Goal: Information Seeking & Learning: Learn about a topic

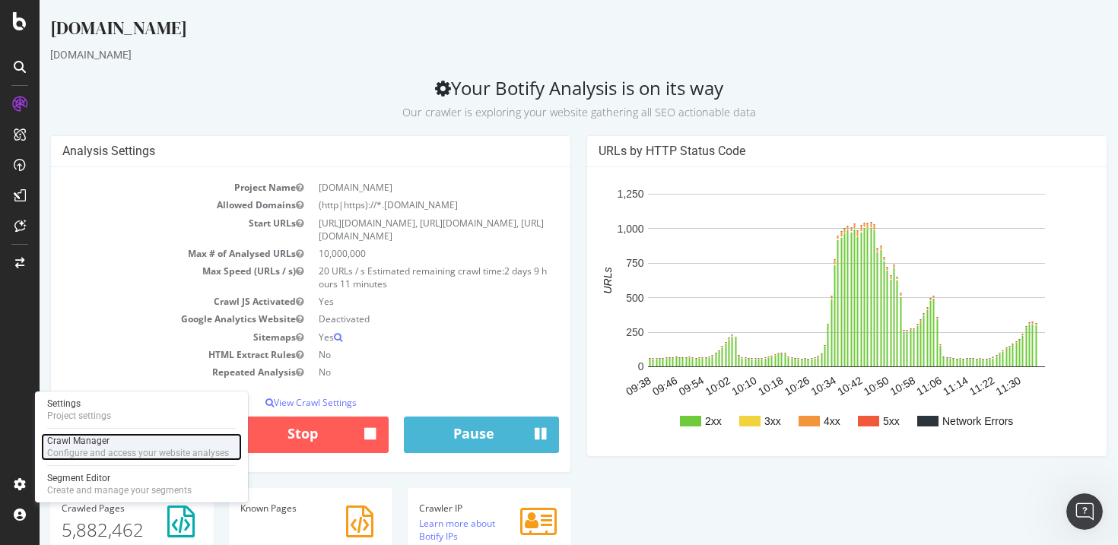
click at [120, 450] on div "Configure and access your website analyses" at bounding box center [138, 453] width 182 height 12
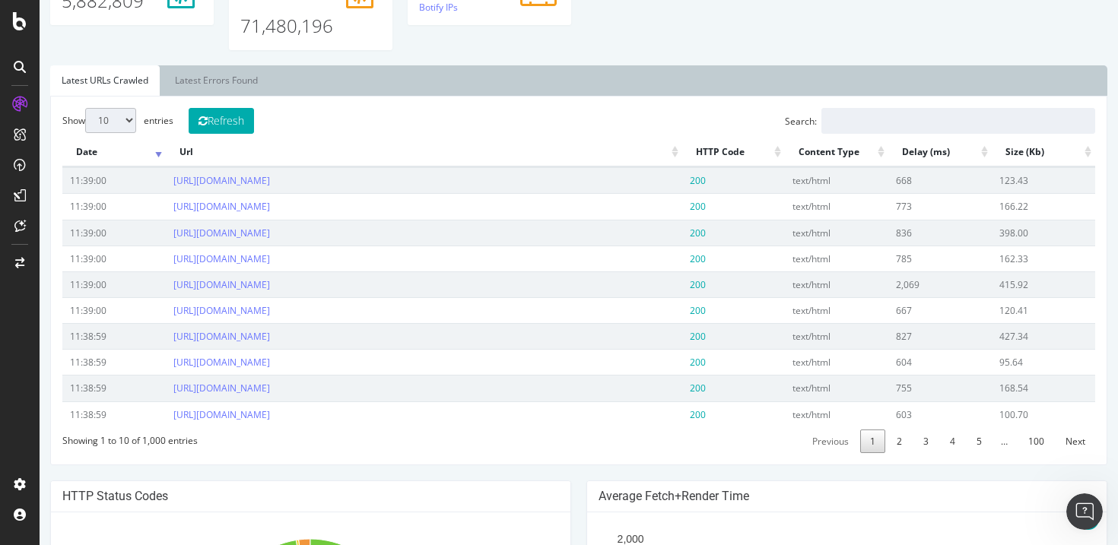
scroll to position [530, 0]
click at [932, 443] on link "3" at bounding box center [925, 441] width 25 height 24
click at [974, 436] on link "5" at bounding box center [978, 441] width 25 height 24
click at [980, 446] on link "6" at bounding box center [978, 441] width 25 height 24
click at [980, 446] on link "7" at bounding box center [978, 441] width 25 height 24
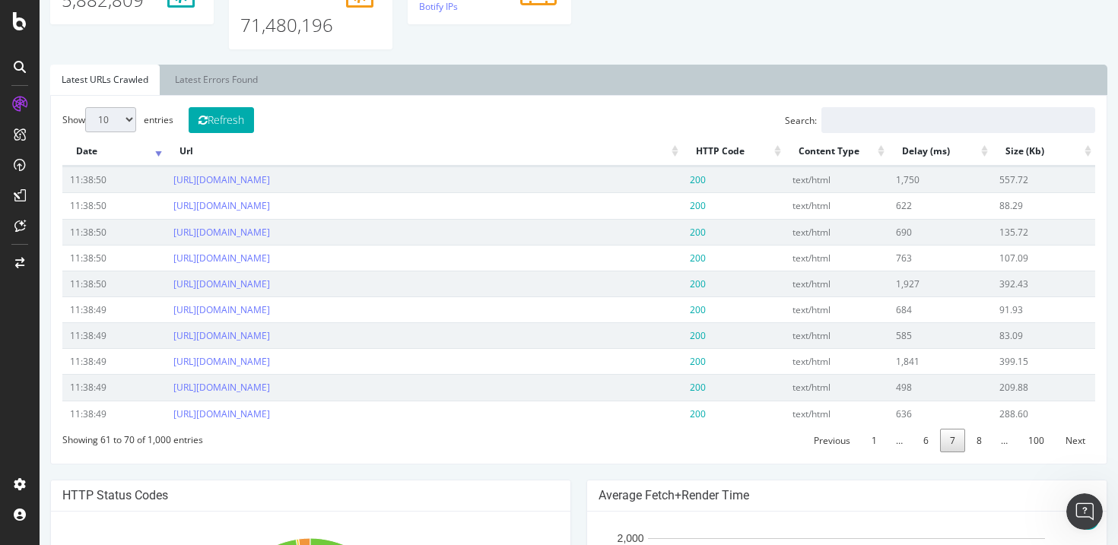
click at [980, 446] on link "8" at bounding box center [978, 441] width 25 height 24
click at [980, 446] on link "9" at bounding box center [978, 441] width 25 height 24
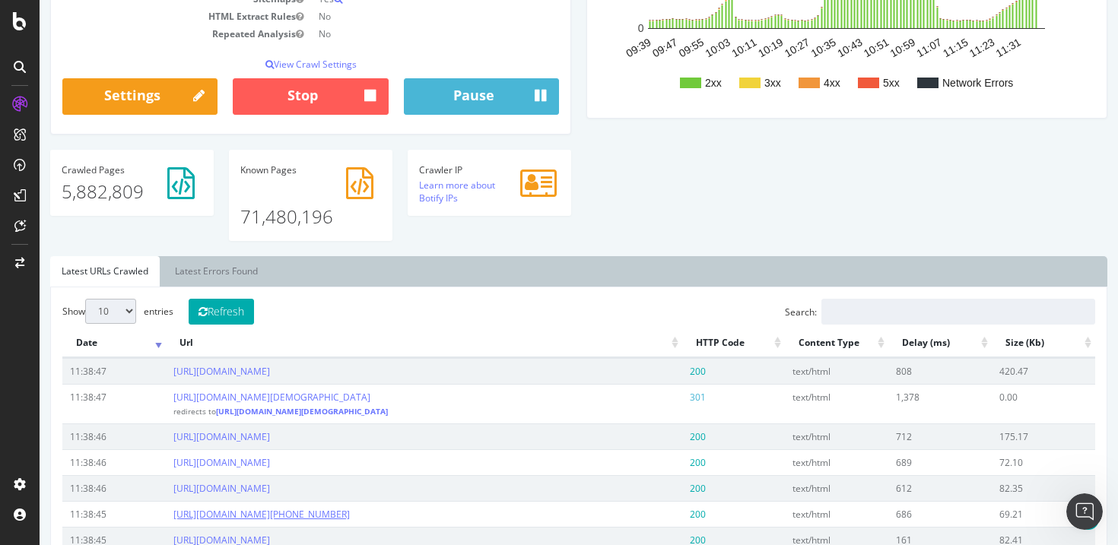
scroll to position [332, 0]
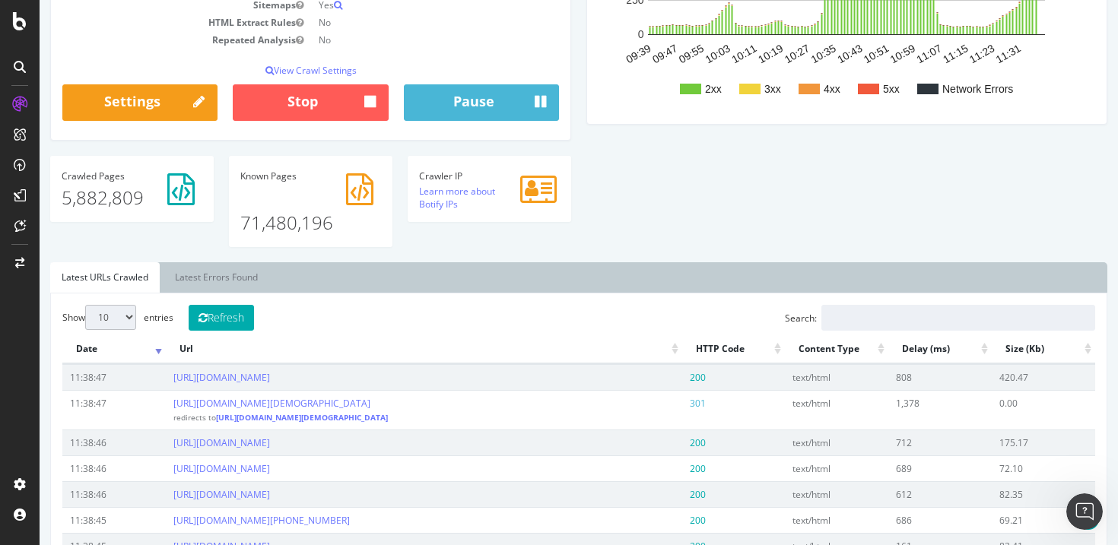
click at [130, 207] on p "5,882,809" at bounding box center [132, 198] width 141 height 26
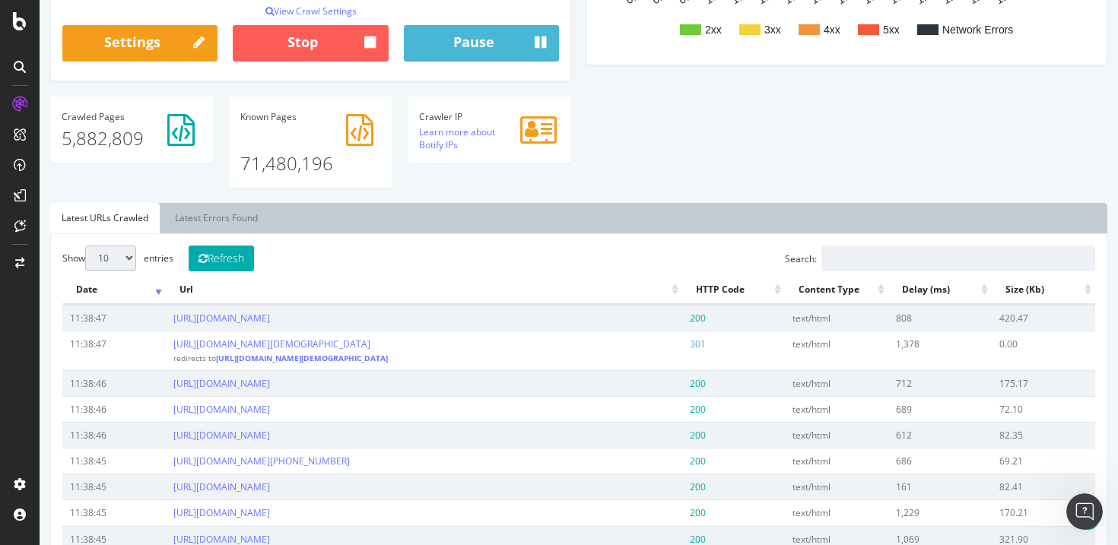
scroll to position [361, 0]
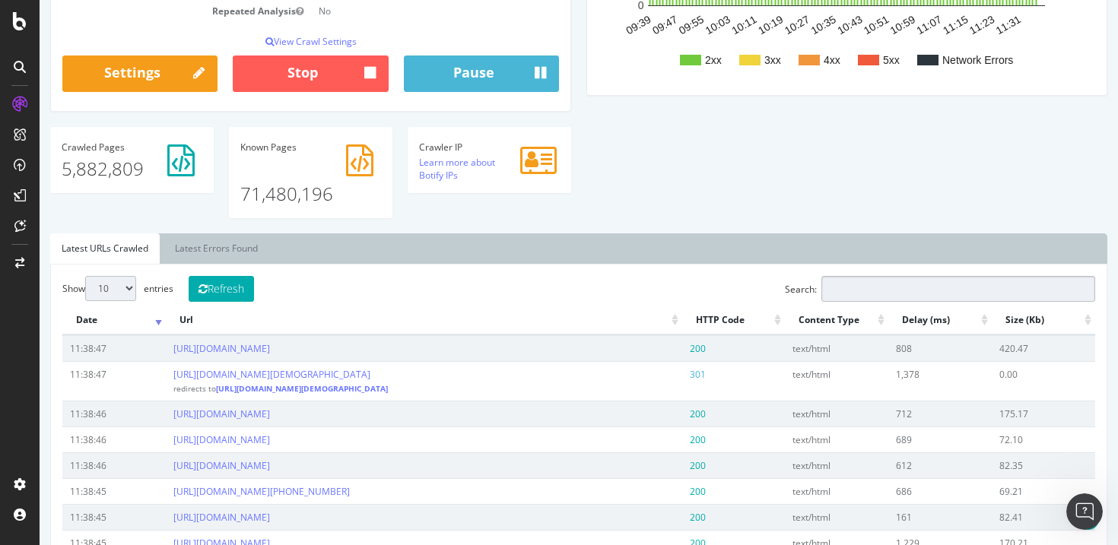
click at [877, 287] on input "Search:" at bounding box center [958, 289] width 274 height 26
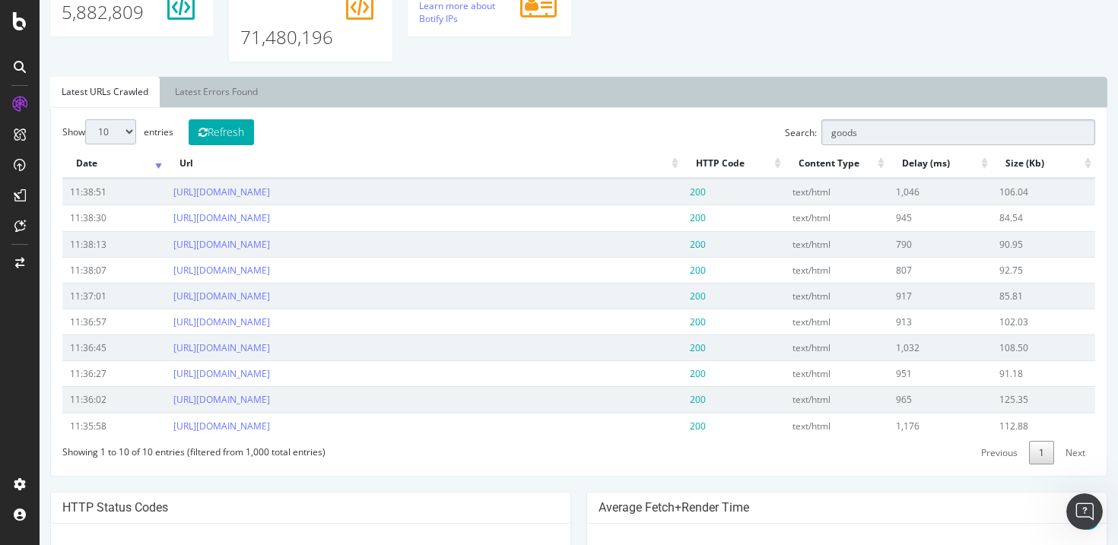
scroll to position [531, 0]
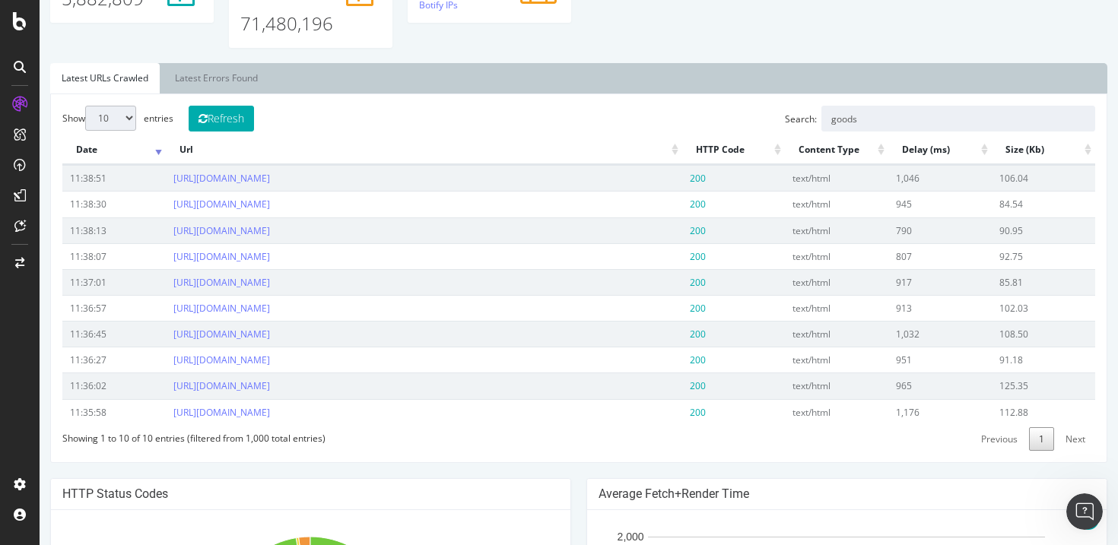
click at [1070, 442] on link "Next" at bounding box center [1075, 439] width 40 height 24
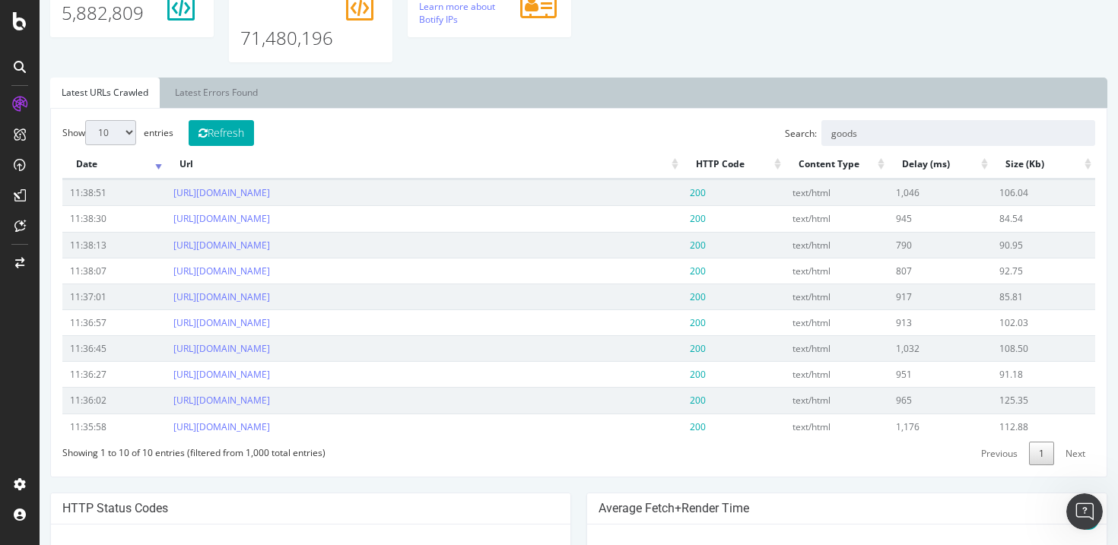
scroll to position [516, 0]
click at [128, 135] on select "10 25 50 100" at bounding box center [110, 133] width 51 height 25
click at [934, 133] on input "goods" at bounding box center [958, 134] width 274 height 26
type input "g"
type input "product"
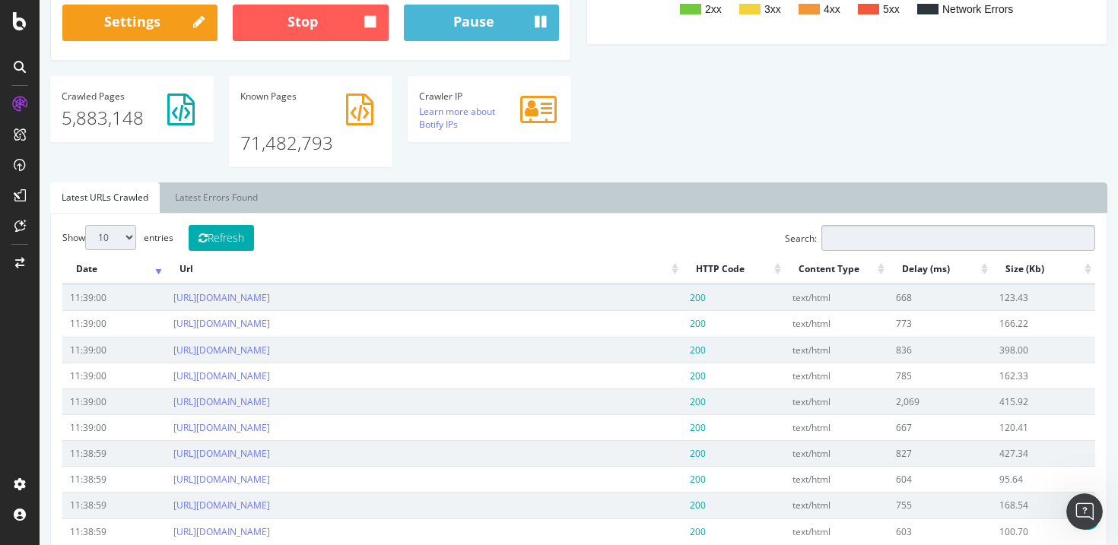
scroll to position [416, 0]
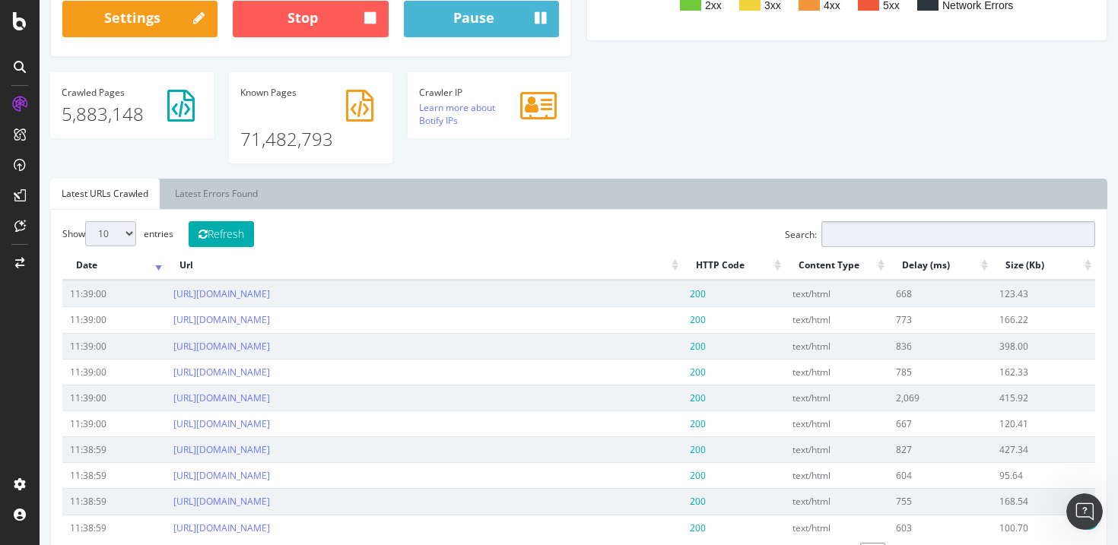
type input "o"
type input "goods"
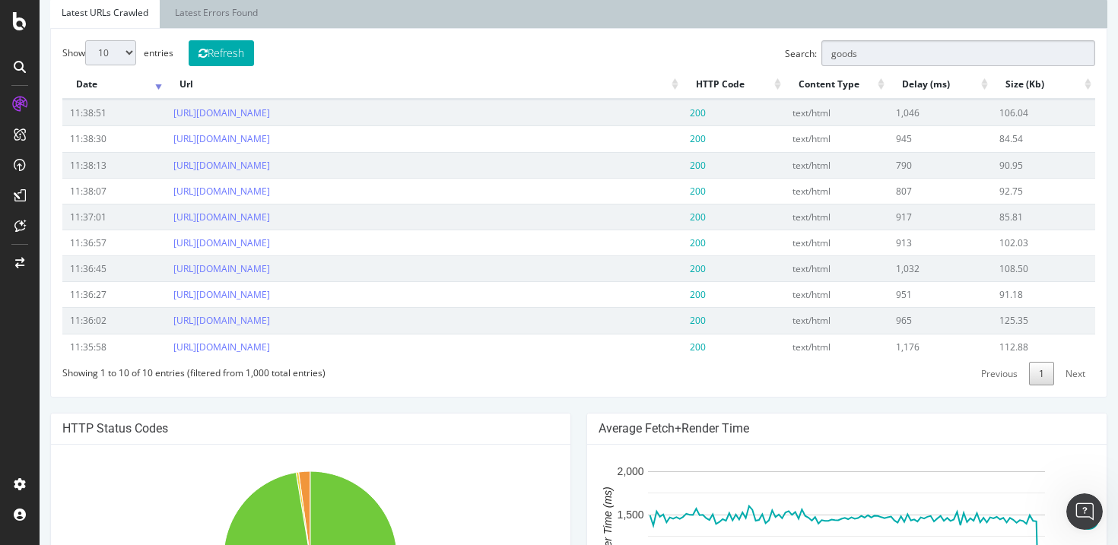
scroll to position [594, 0]
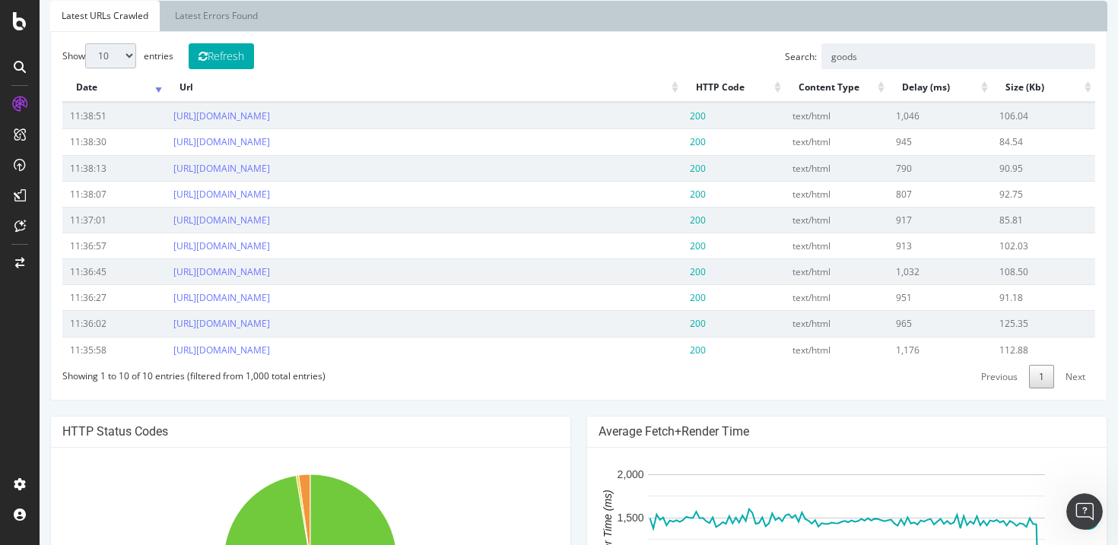
click at [1042, 373] on link "1" at bounding box center [1041, 377] width 25 height 24
click at [157, 87] on th "Date" at bounding box center [113, 88] width 103 height 30
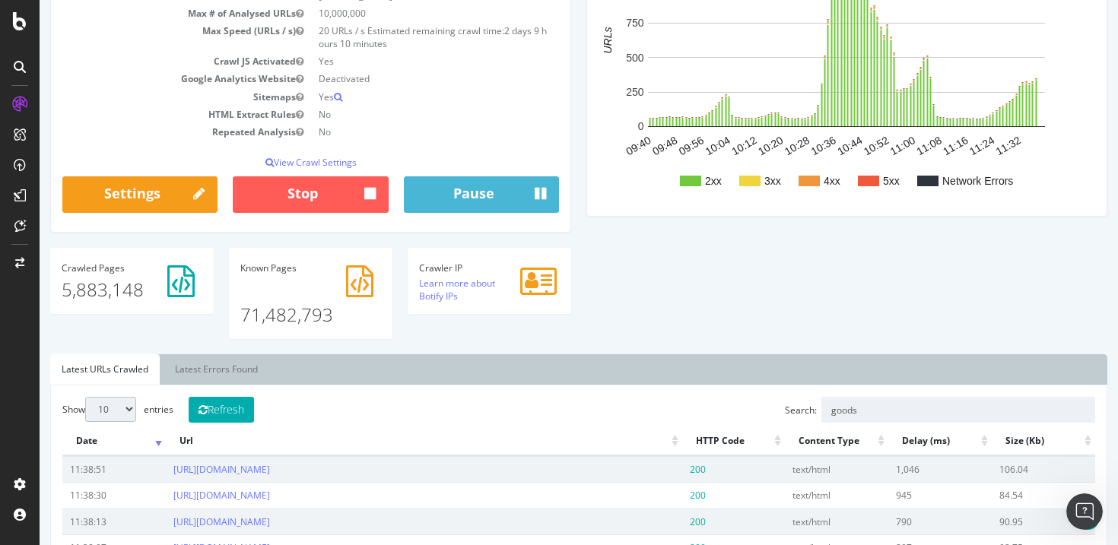
scroll to position [0, 0]
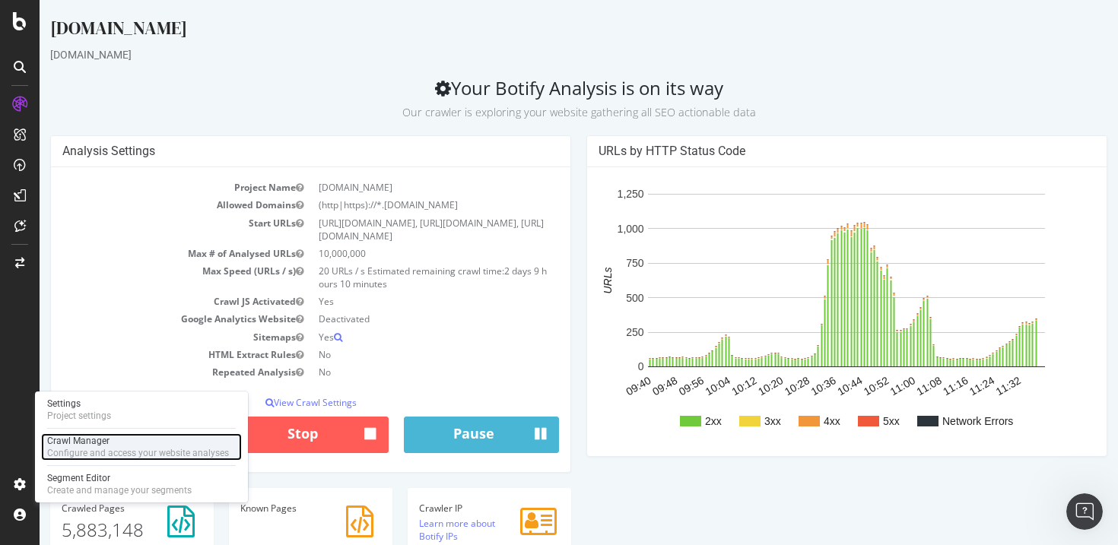
click at [144, 439] on div "Crawl Manager" at bounding box center [138, 441] width 182 height 12
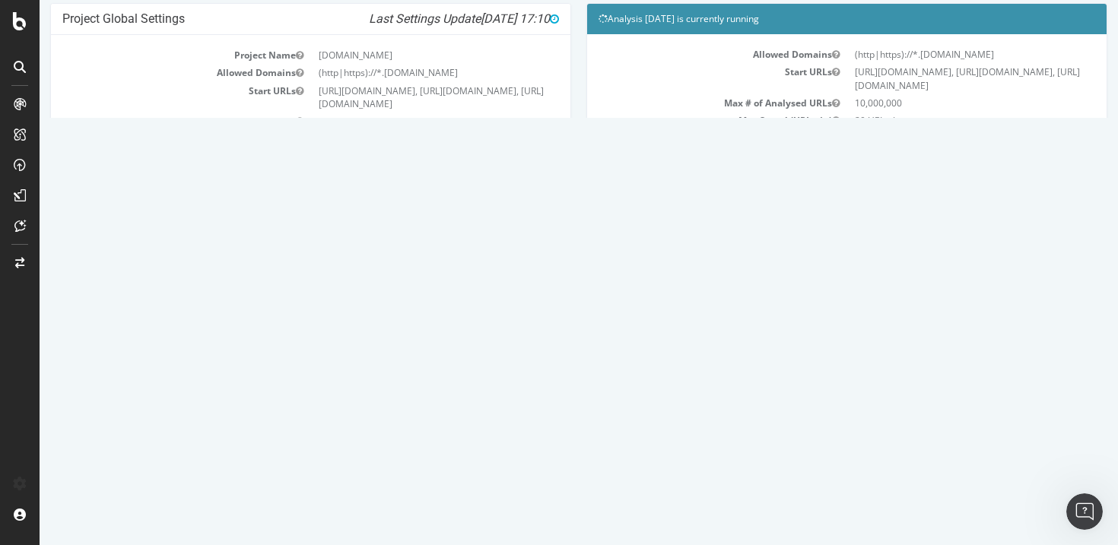
scroll to position [84, 0]
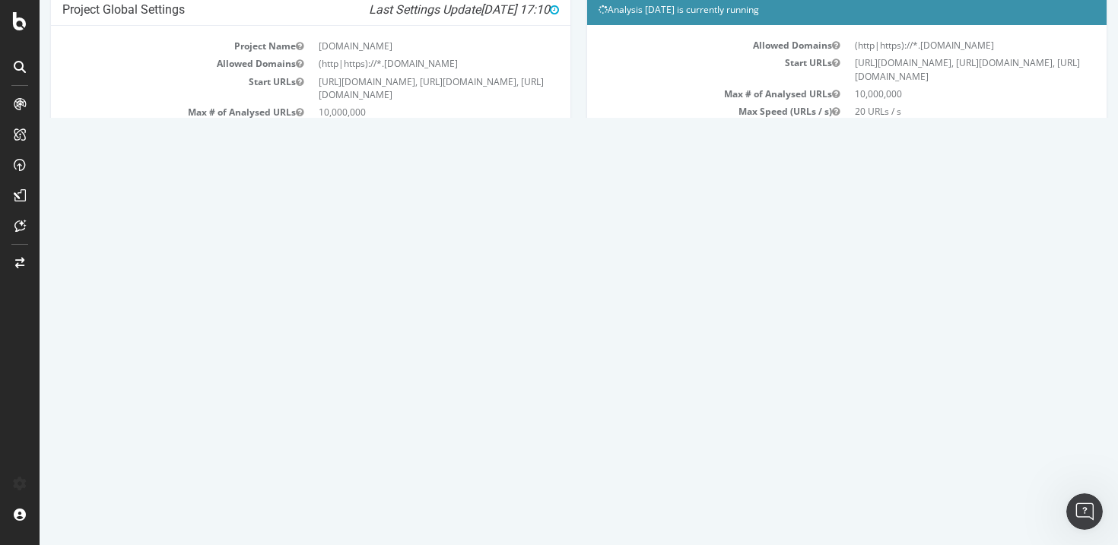
click at [314, 287] on link "Modify Project's Settings" at bounding box center [311, 287] width 140 height 24
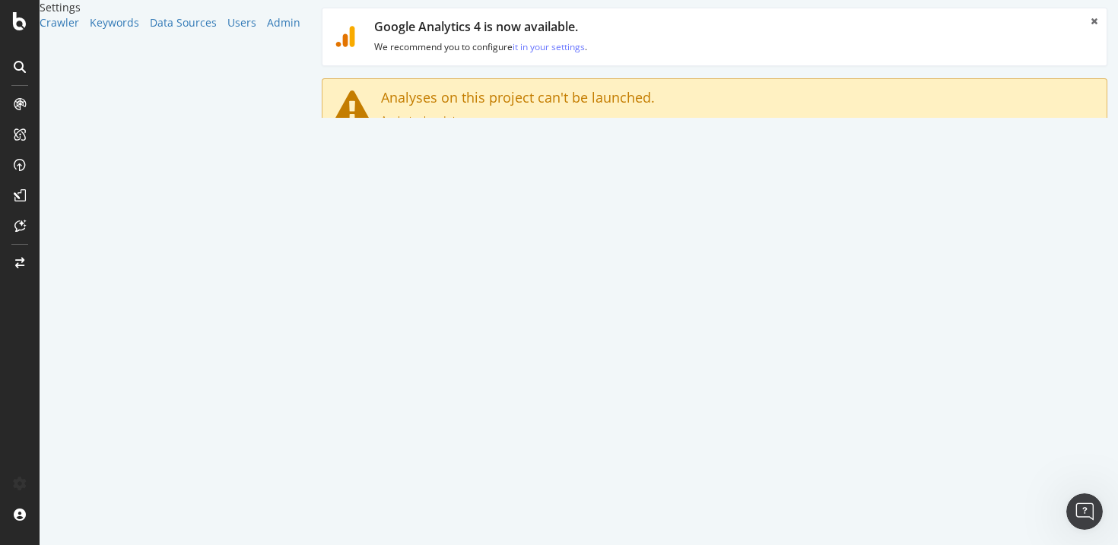
scroll to position [41, 0]
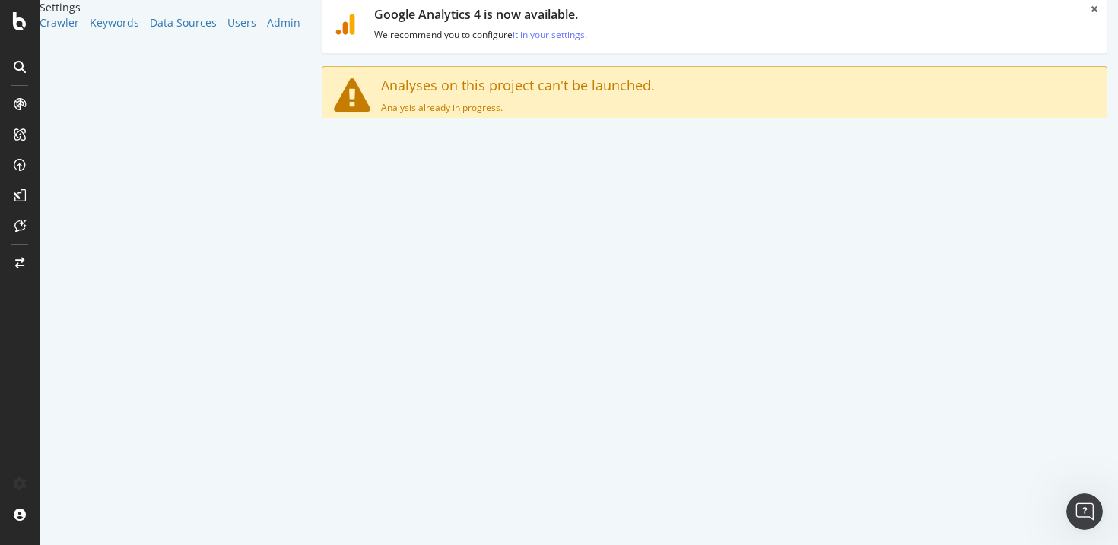
click at [677, 331] on textarea "https://fr.dhgate.com/ https://www.dhgate.com/ https://es.dhgate.com/" at bounding box center [780, 314] width 630 height 49
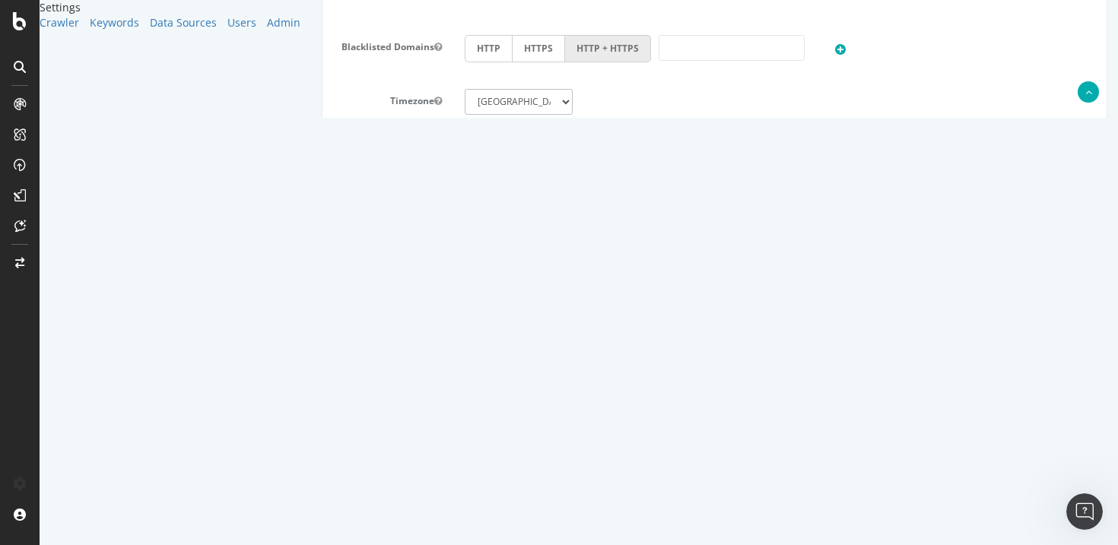
scroll to position [821, 0]
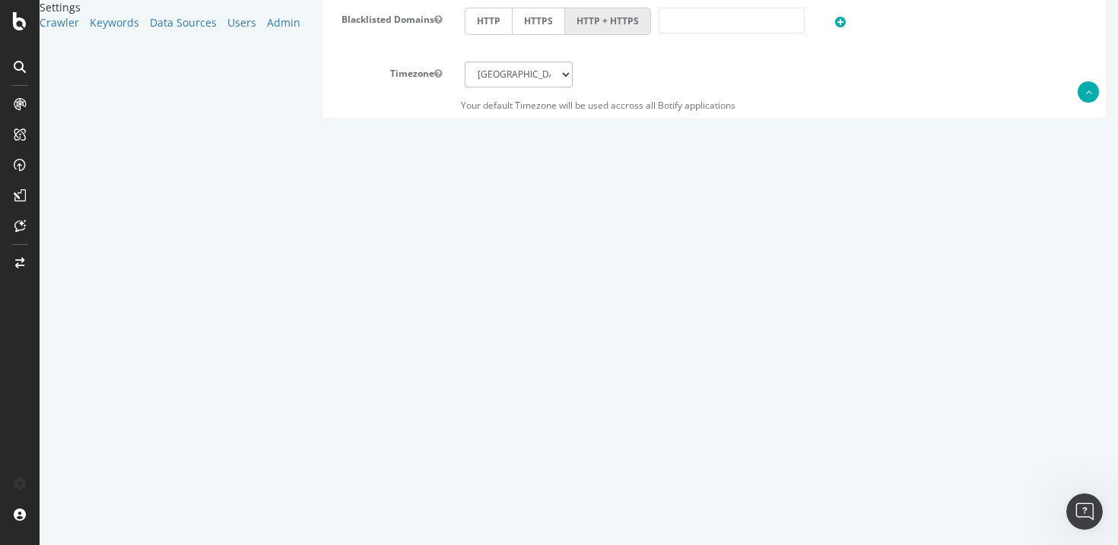
click at [682, 362] on textarea "https://www.dhgate.com/sitemapseo/en_goods_ai1_index.xml.gz https://es.dhgate.c…" at bounding box center [780, 400] width 630 height 76
click at [741, 362] on textarea "https://www.dhgate.com/sitemapseo/en_goods_ai1_index.xml.gz https://es.dhgate.c…" at bounding box center [780, 400] width 630 height 76
click at [728, 374] on textarea "https://www.dhgate.com/sitemapseo/en_goods_ai1_index.xml.gz https://es.dhgate.c…" at bounding box center [780, 400] width 630 height 76
click at [728, 388] on textarea "https://www.dhgate.com/sitemapseo/en_goods_ai1_index.xml.gz https://es.dhgate.c…" at bounding box center [780, 400] width 630 height 76
click at [721, 410] on textarea "https://www.dhgate.com/sitemapseo/en_goods_ai1_index.xml.gz https://es.dhgate.c…" at bounding box center [780, 400] width 630 height 76
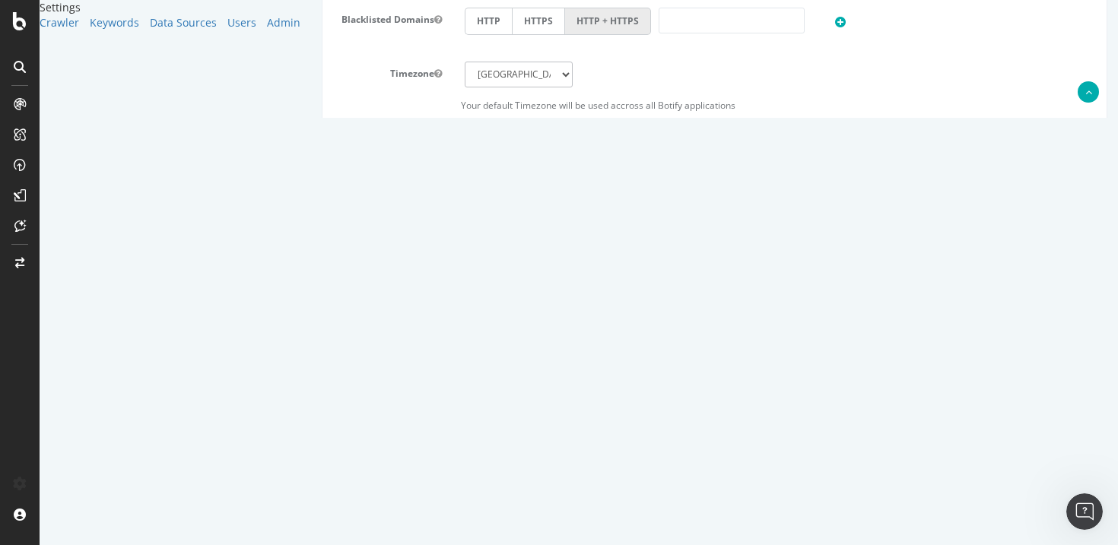
drag, startPoint x: 787, startPoint y: 351, endPoint x: 476, endPoint y: 351, distance: 311.0
click at [476, 362] on div "Compare with Sitemaps https://www.dhgate.com/sitemapseo/en_goods_ai1_index.xml.…" at bounding box center [714, 400] width 784 height 76
click at [842, 385] on textarea "https://www.dhgate.com/sitemapseo/en_goods_ai1_index.xml.gz https://es.dhgate.c…" at bounding box center [780, 400] width 630 height 76
click at [804, 373] on textarea "https://www.dhgate.com/sitemapseo/en_goods_ai1_index.xml.gz https://es.dhgate.c…" at bounding box center [780, 400] width 630 height 76
click at [760, 381] on textarea "https://www.dhgate.com/sitemapseo/en_goods_ai1_index.xml.gz https://es.dhgate.c…" at bounding box center [780, 400] width 630 height 76
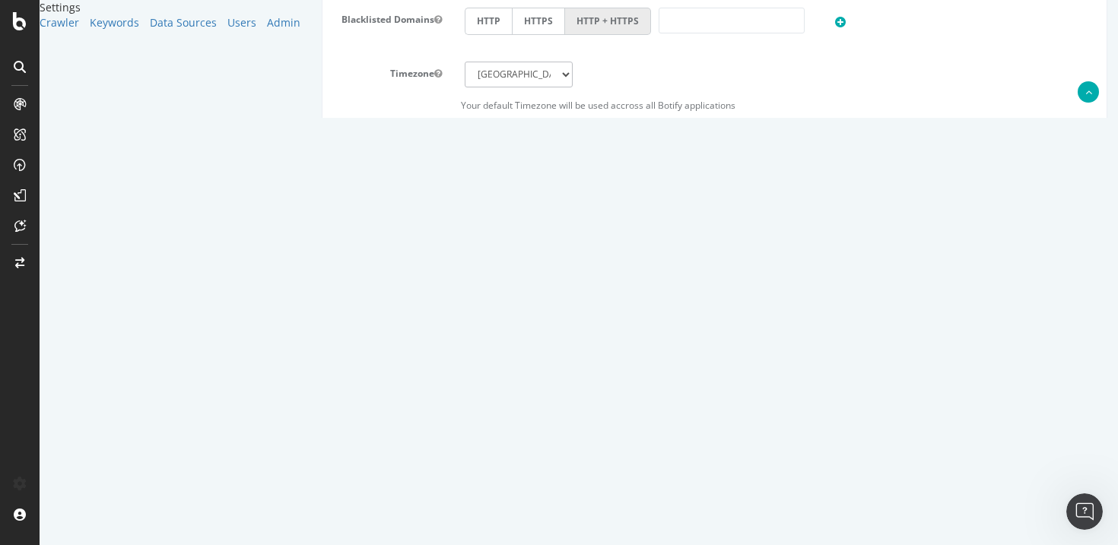
click at [777, 389] on textarea "https://www.dhgate.com/sitemapseo/en_goods_ai1_index.xml.gz https://es.dhgate.c…" at bounding box center [780, 400] width 630 height 76
click at [817, 400] on textarea "https://www.dhgate.com/sitemapseo/en_goods_ai1_index.xml.gz https://es.dhgate.c…" at bounding box center [780, 400] width 630 height 76
click at [814, 405] on textarea "https://www.dhgate.com/sitemapseo/en_goods_ai1_index.xml.gz https://es.dhgate.c…" at bounding box center [780, 400] width 630 height 76
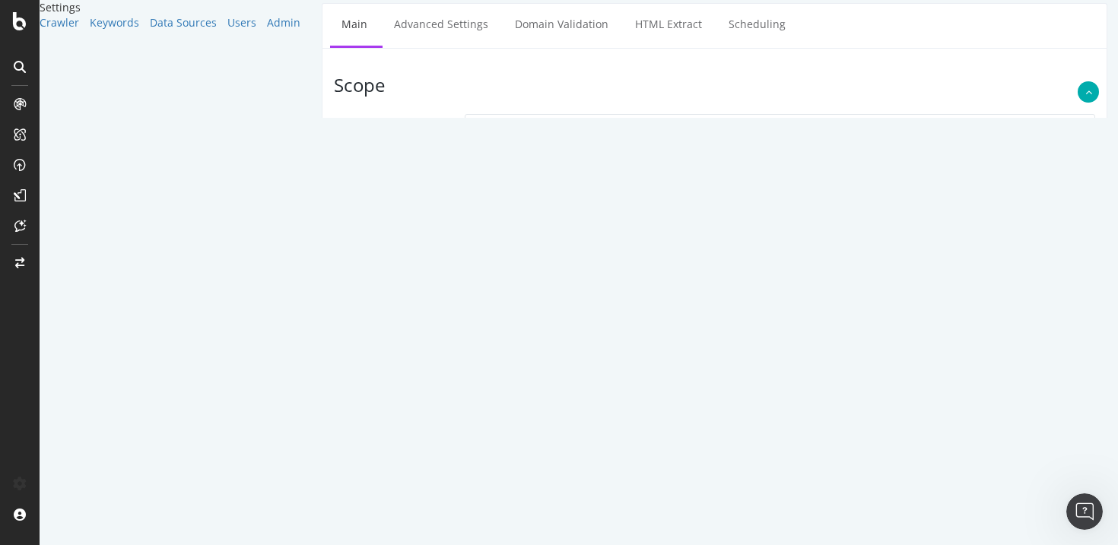
scroll to position [106, 0]
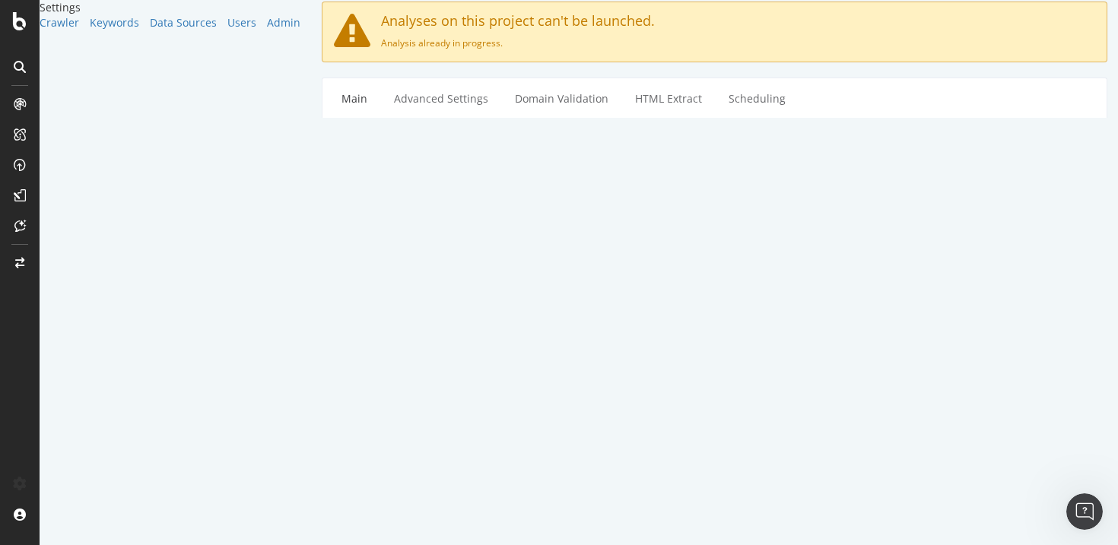
click at [655, 255] on textarea "https://fr.dhgate.com/ https://www.dhgate.com/ https://es.dhgate.com/" at bounding box center [780, 250] width 630 height 49
click at [646, 265] on textarea "https://fr.dhgate.com/ https://www.dhgate.com/ https://es.dhgate.com/" at bounding box center [780, 250] width 630 height 49
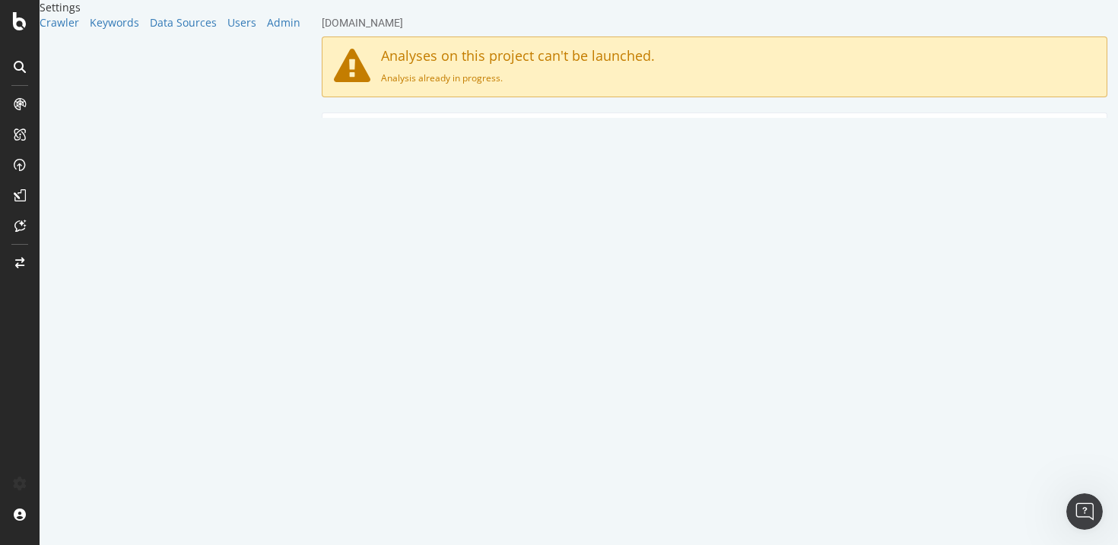
click at [17, 71] on icon at bounding box center [20, 67] width 12 height 12
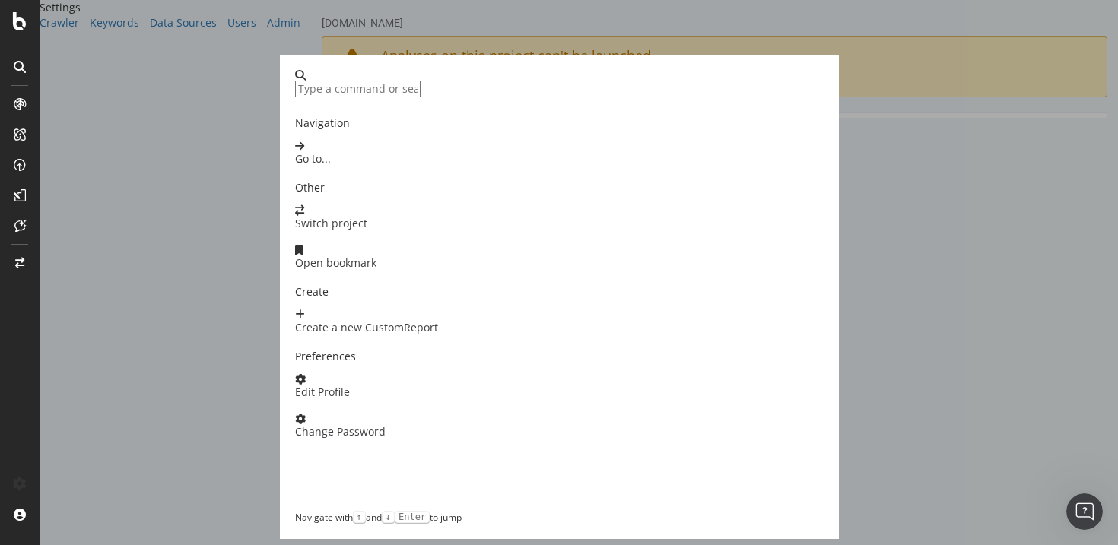
scroll to position [12, 0]
click at [1001, 211] on div "Navigation Go to... Other Switch project Open bookmark Create Create a new Cust…" at bounding box center [559, 272] width 1118 height 545
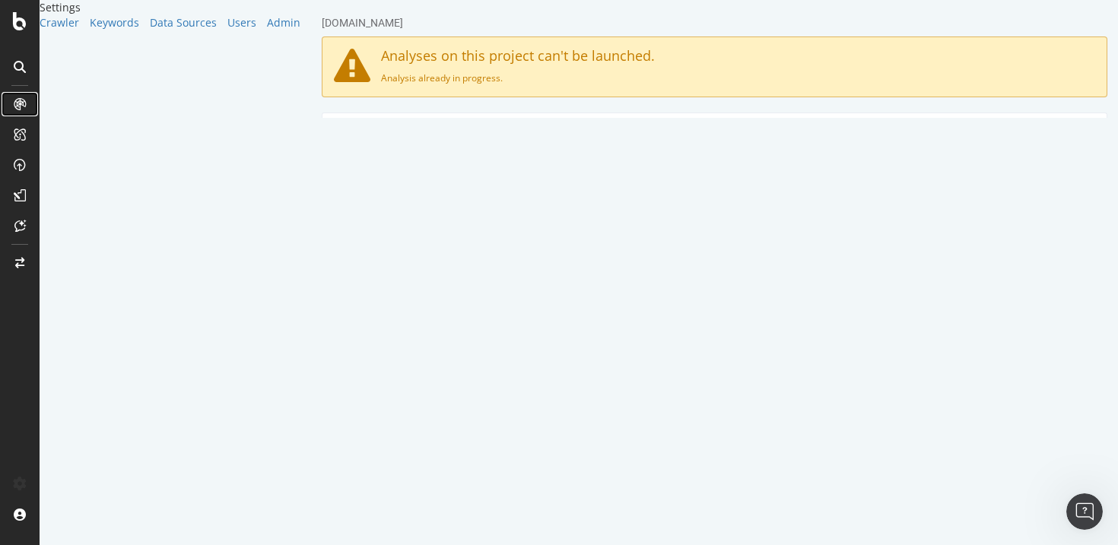
click at [11, 104] on div at bounding box center [20, 104] width 24 height 24
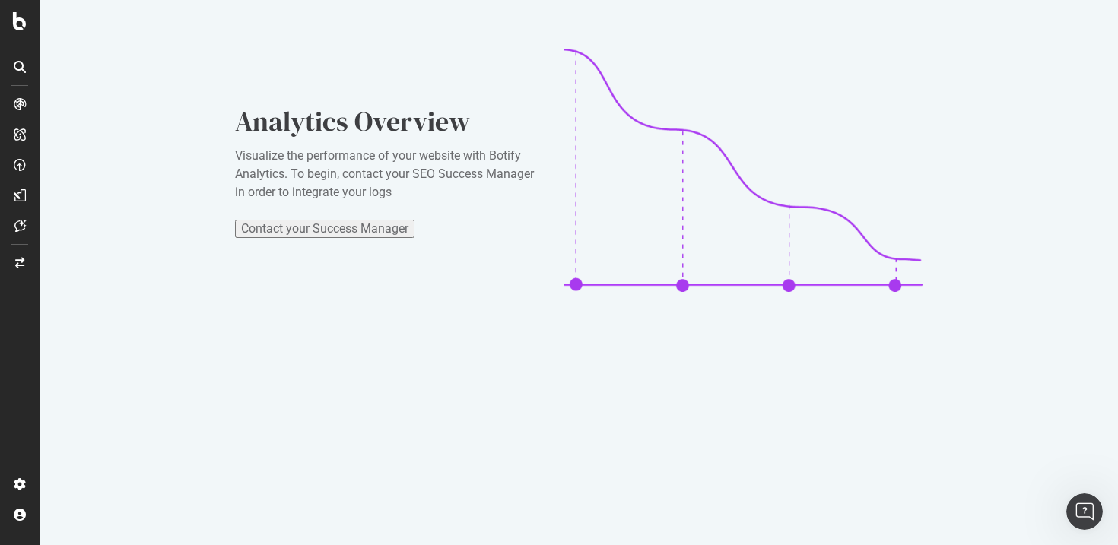
click at [20, 63] on icon at bounding box center [20, 67] width 12 height 12
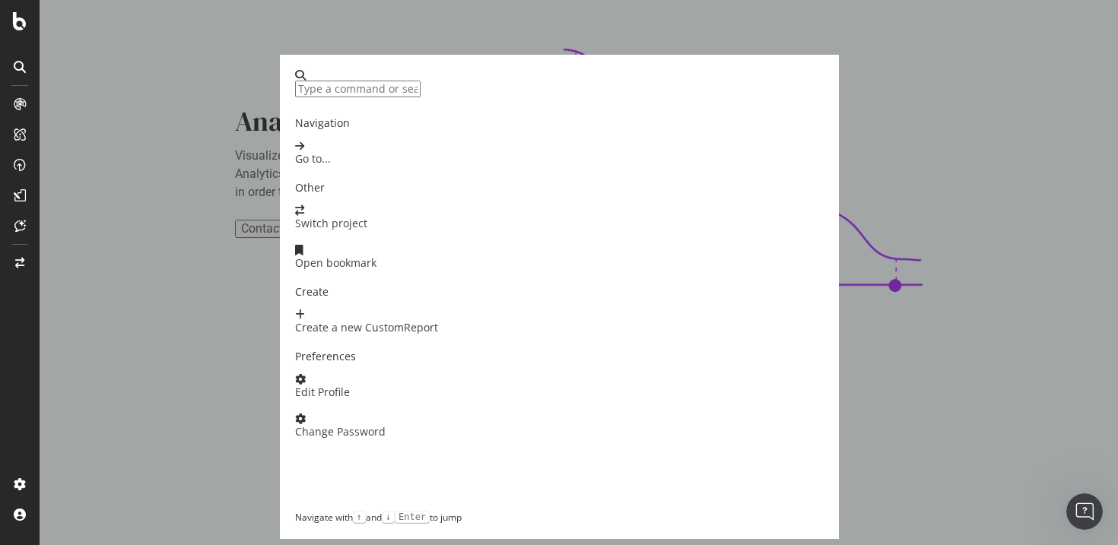
click at [1085, 275] on div "Navigation Go to... Other Switch project Open bookmark Create Create a new Cust…" at bounding box center [559, 272] width 1118 height 545
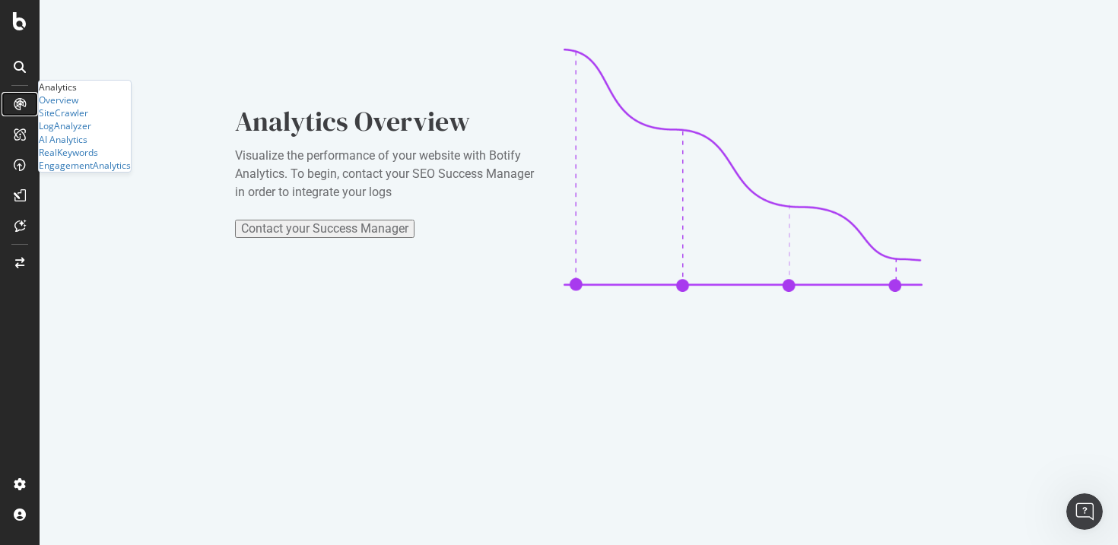
click at [21, 107] on icon at bounding box center [20, 104] width 12 height 12
click at [76, 106] on div "Overview" at bounding box center [59, 100] width 40 height 13
click at [16, 97] on div at bounding box center [20, 104] width 24 height 24
click at [290, 50] on div "Analytics Overview Visualize the performance of your website with Botify Analyt…" at bounding box center [579, 170] width 1078 height 341
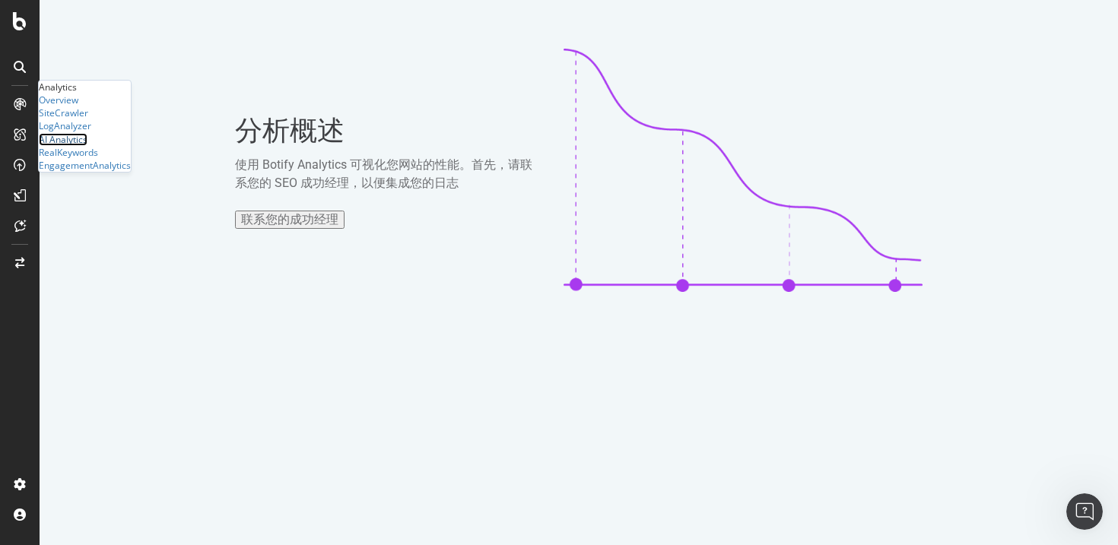
click at [87, 146] on div "AI Analytics" at bounding box center [63, 139] width 49 height 13
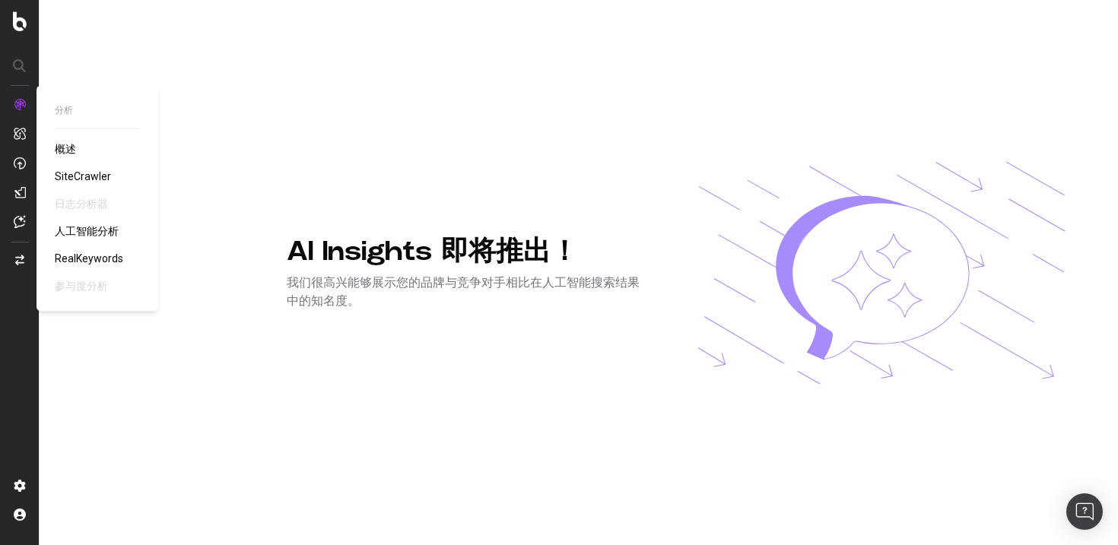
click at [85, 259] on font "RealKeywords" at bounding box center [89, 258] width 68 height 12
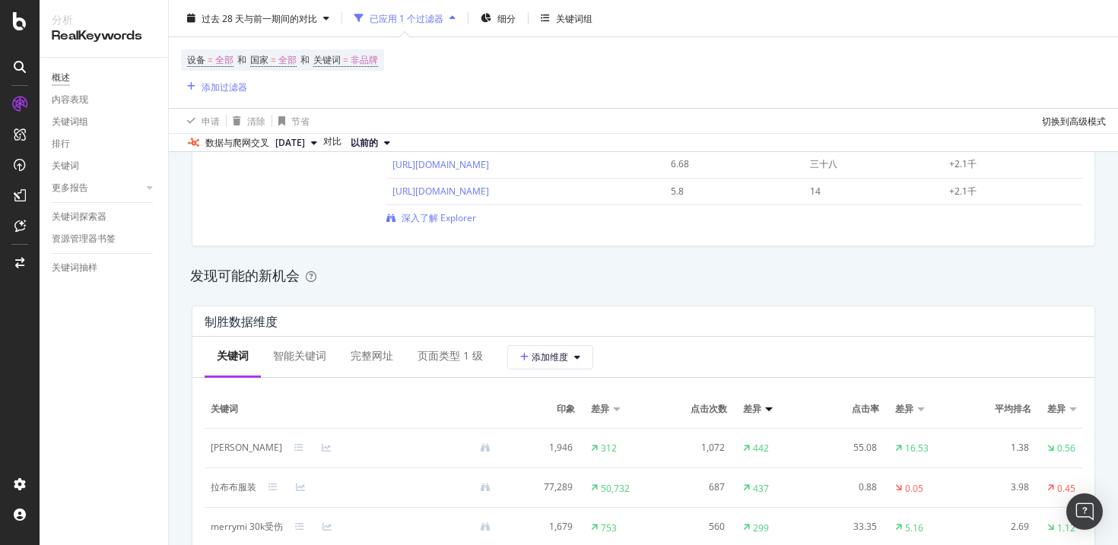
scroll to position [1223, 0]
click at [432, 217] on font "深入了解 Explorer" at bounding box center [438, 216] width 75 height 13
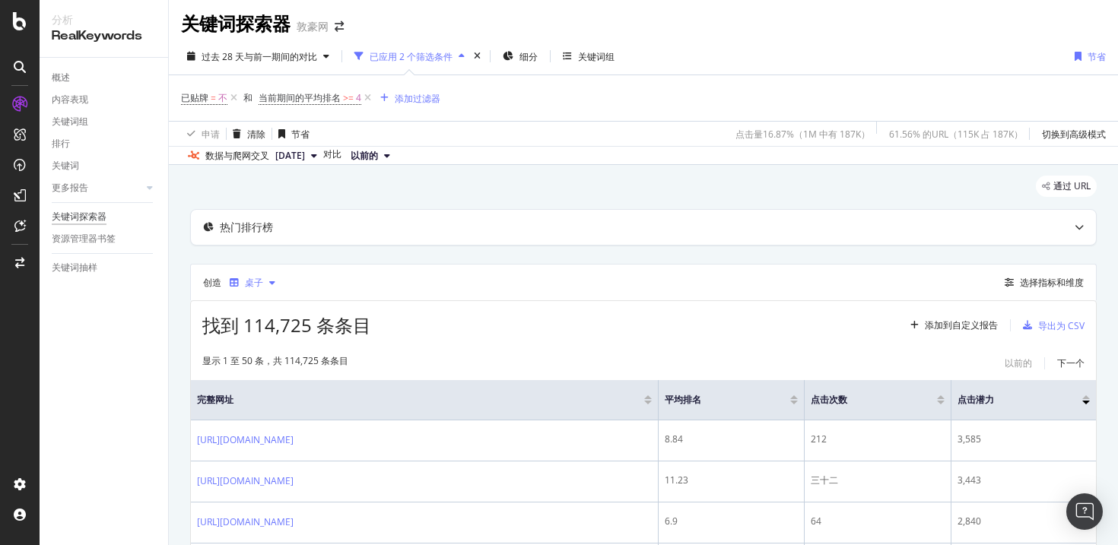
click at [275, 282] on div "button" at bounding box center [272, 282] width 18 height 9
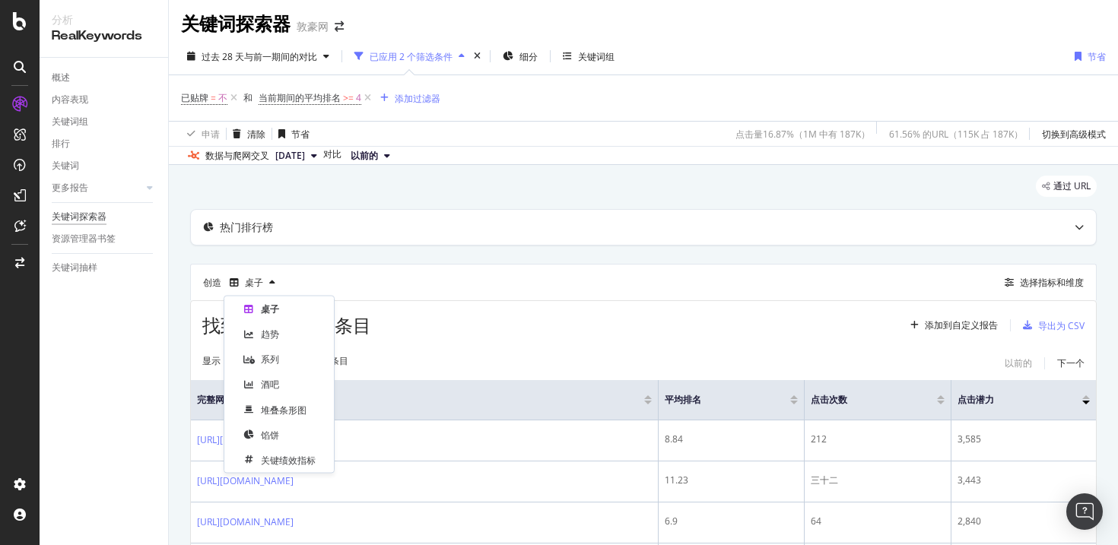
click at [532, 267] on div "创造 桌子 选择指标和维度" at bounding box center [643, 282] width 906 height 36
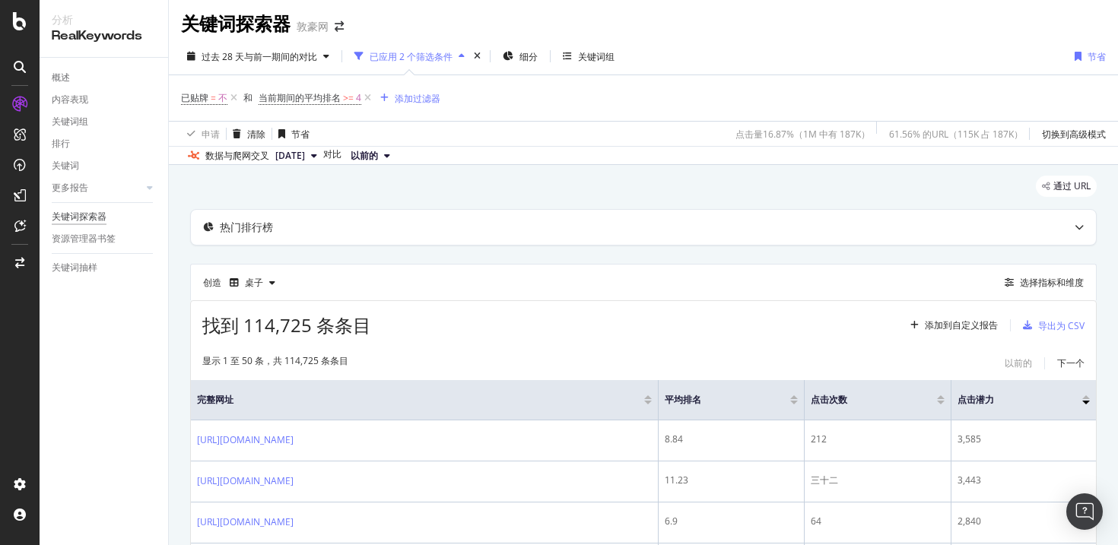
click at [532, 267] on div "创造 桌子 选择指标和维度" at bounding box center [643, 282] width 906 height 36
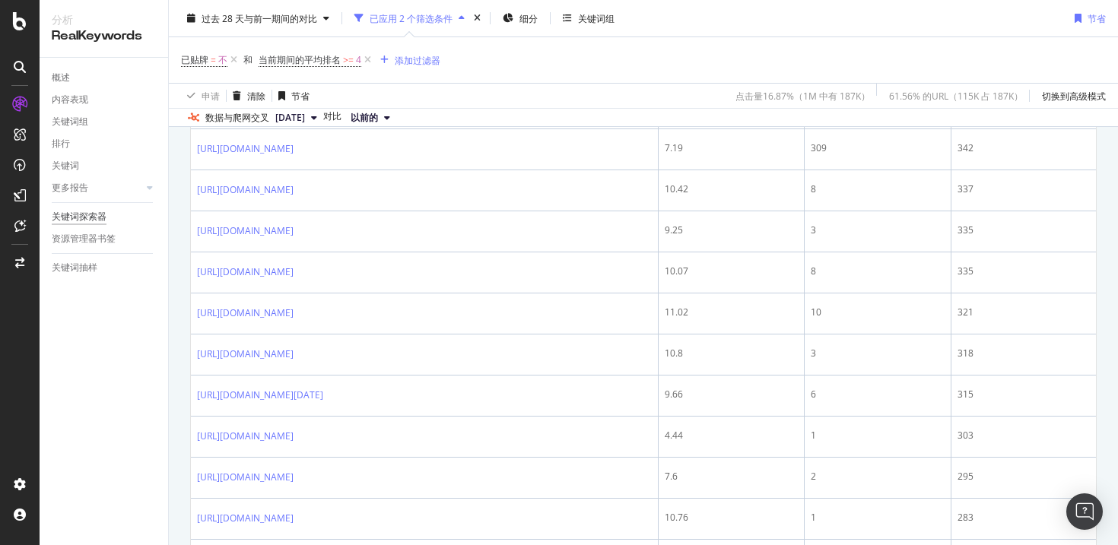
scroll to position [2016, 0]
